Goal: Task Accomplishment & Management: Use online tool/utility

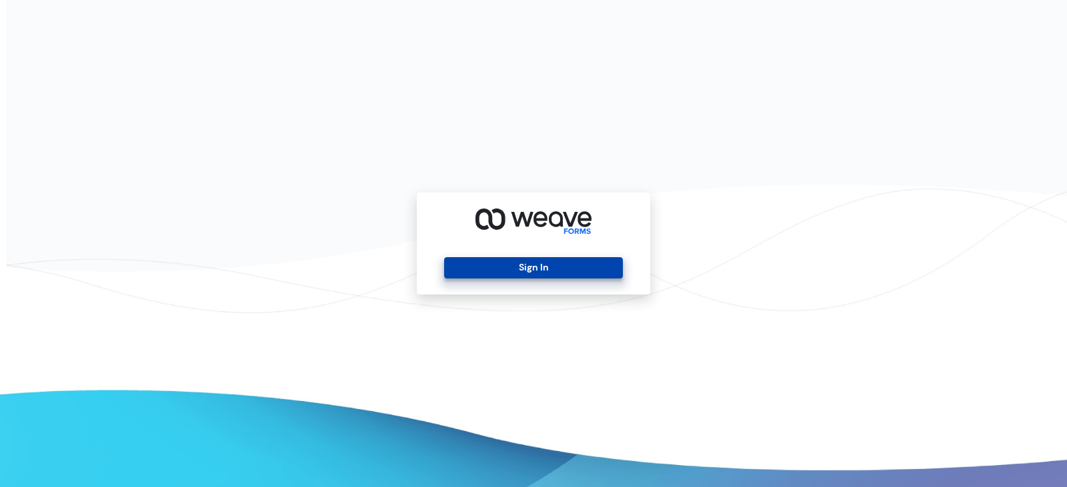
click at [615, 271] on button "Sign In" at bounding box center [533, 267] width 178 height 21
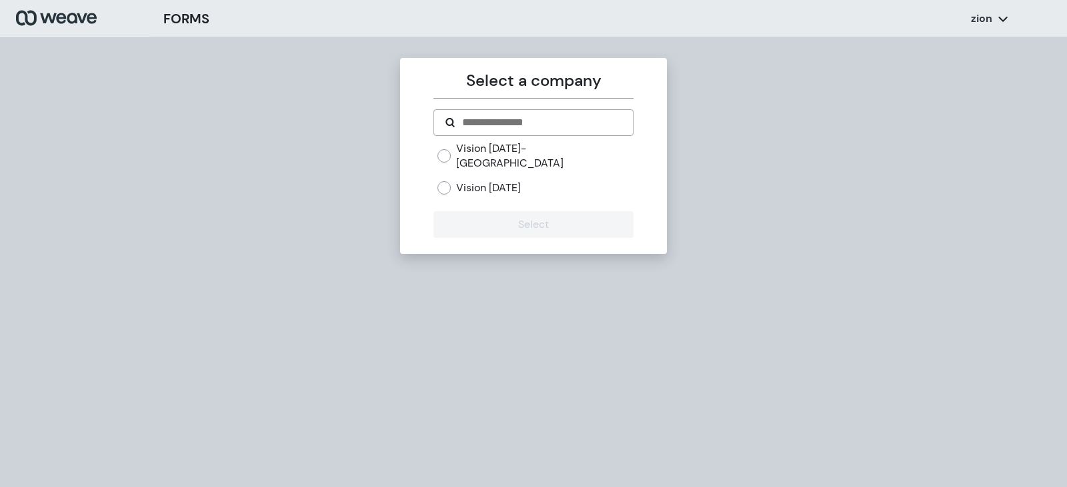
click at [457, 181] on label "Vision Today" at bounding box center [488, 188] width 65 height 15
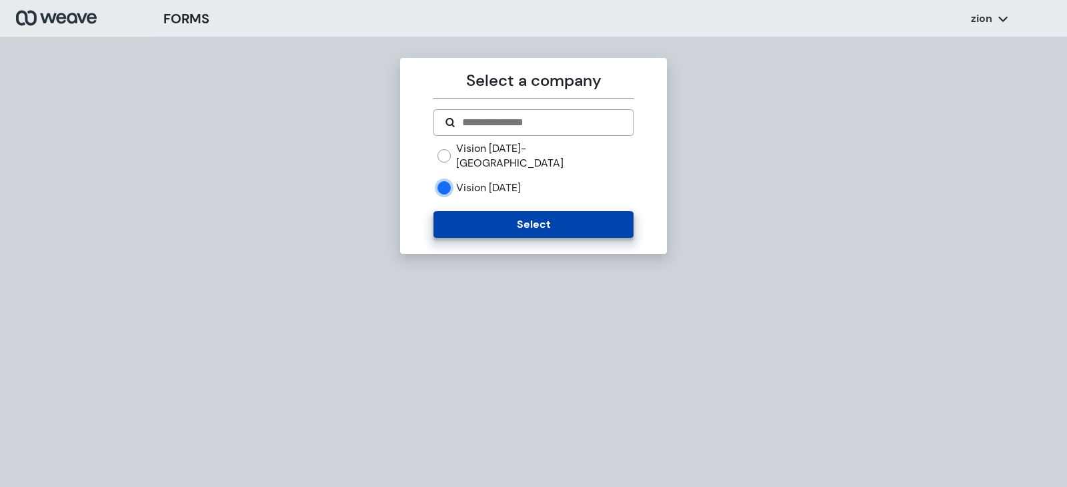
click at [517, 213] on button "Select" at bounding box center [532, 224] width 199 height 27
